Goal: Communication & Community: Answer question/provide support

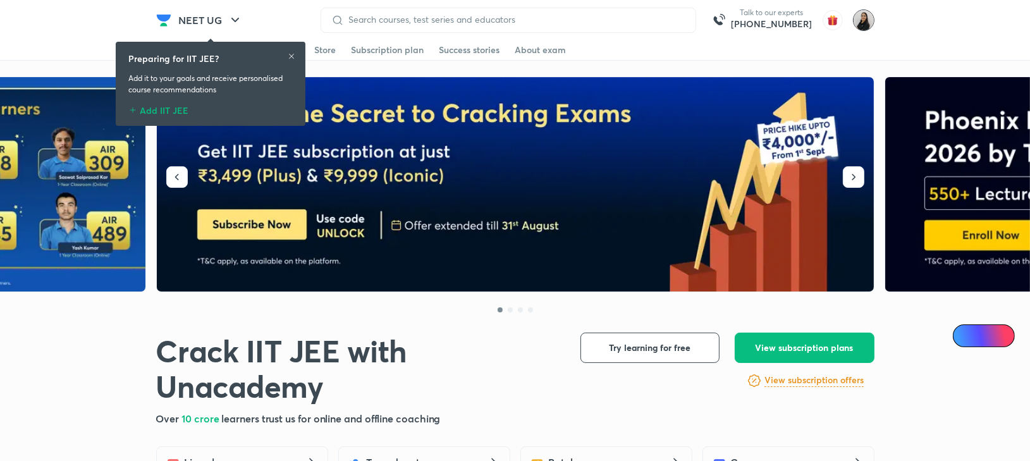
click at [865, 28] on img at bounding box center [864, 20] width 22 height 22
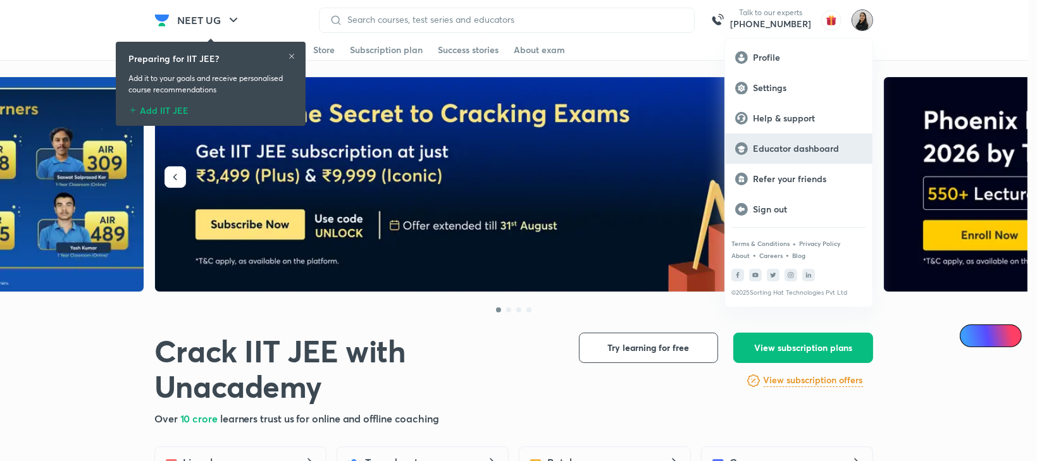
click at [798, 149] on p "Educator dashboard" at bounding box center [807, 148] width 109 height 11
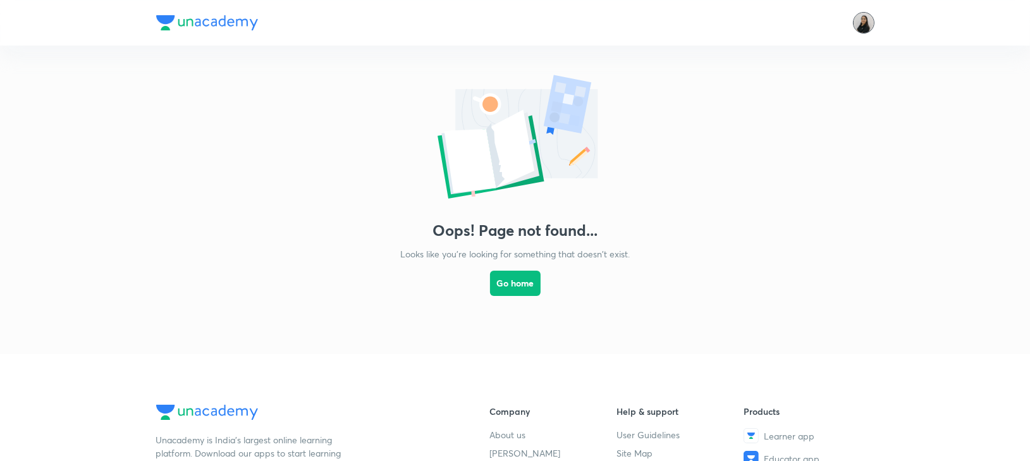
click at [860, 30] on img at bounding box center [864, 23] width 22 height 22
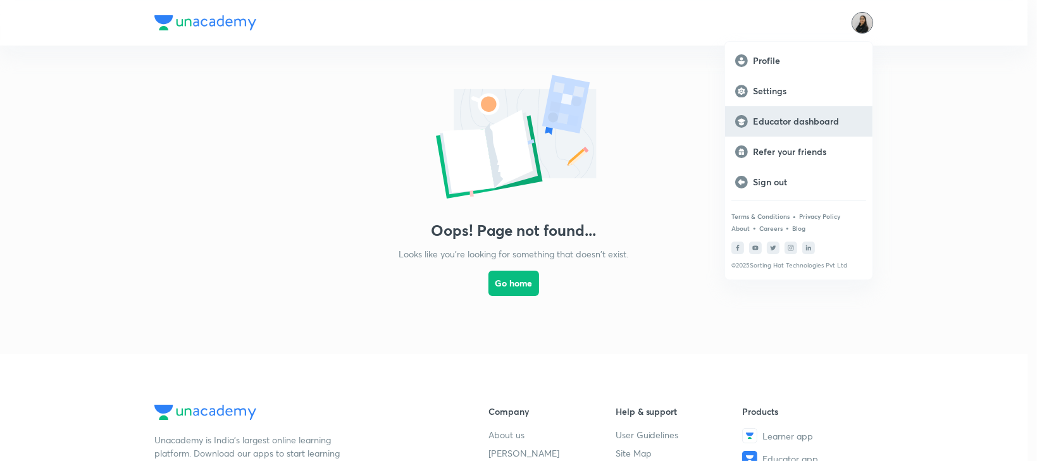
click at [805, 122] on p "Educator dashboard" at bounding box center [807, 121] width 109 height 11
